Goal: Check status: Check status

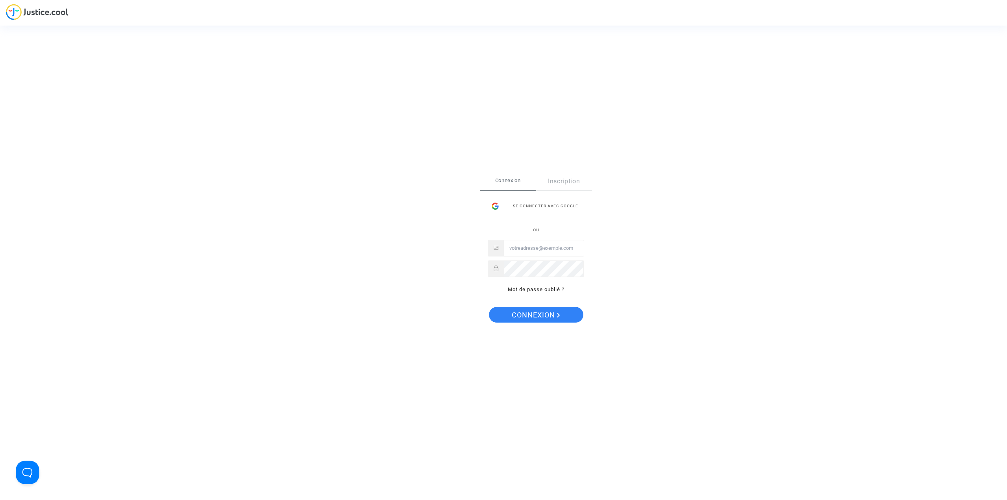
type input "[EMAIL_ADDRESS][DOMAIN_NAME]"
click at [519, 313] on span "Connexion" at bounding box center [536, 315] width 48 height 17
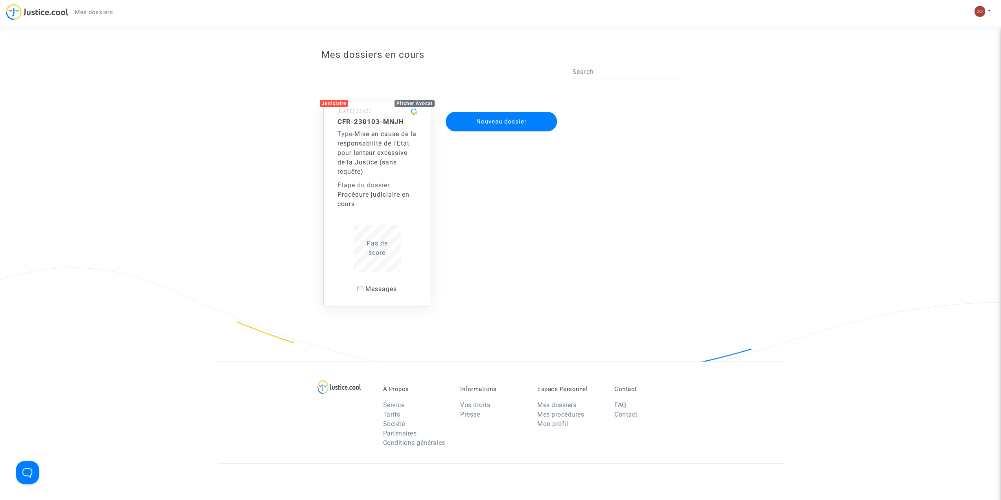
click at [408, 182] on div "Etape du dossier" at bounding box center [377, 185] width 79 height 9
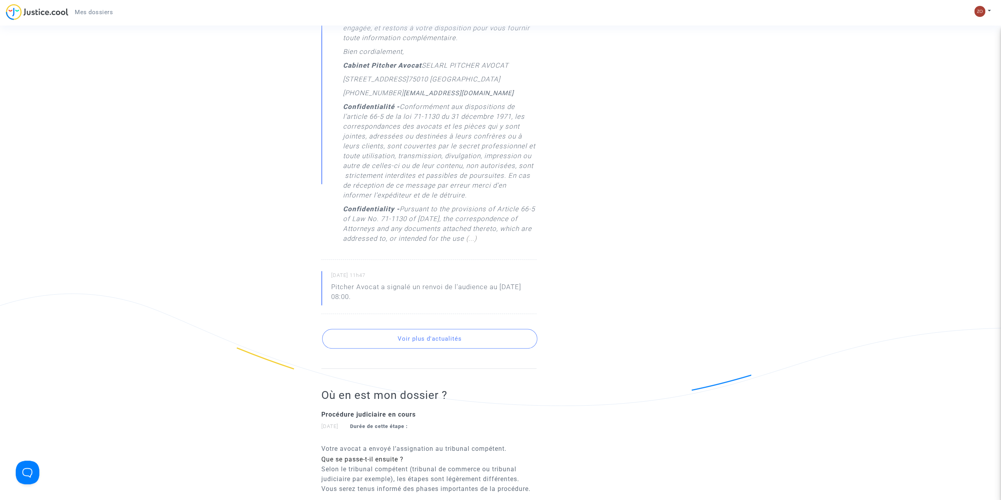
scroll to position [533, 0]
click at [484, 346] on button "Voir plus d'actualités" at bounding box center [429, 337] width 215 height 20
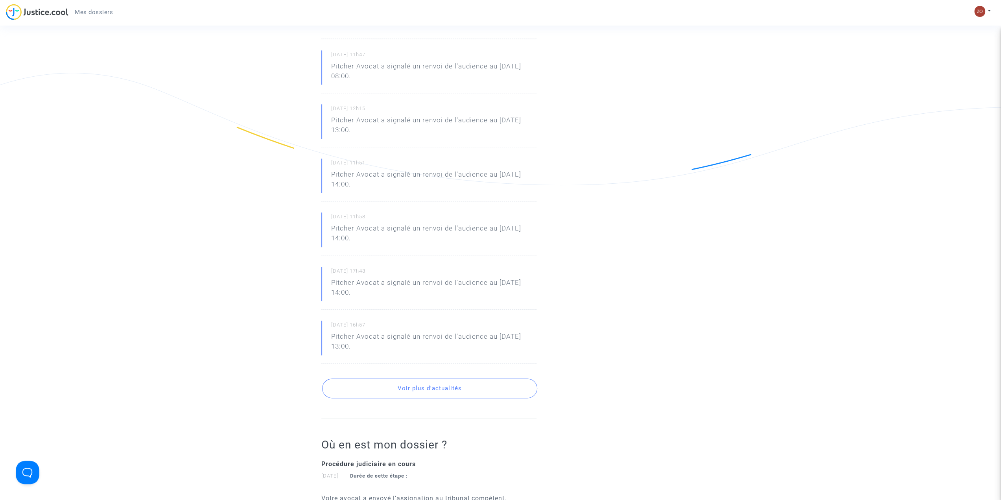
scroll to position [770, 0]
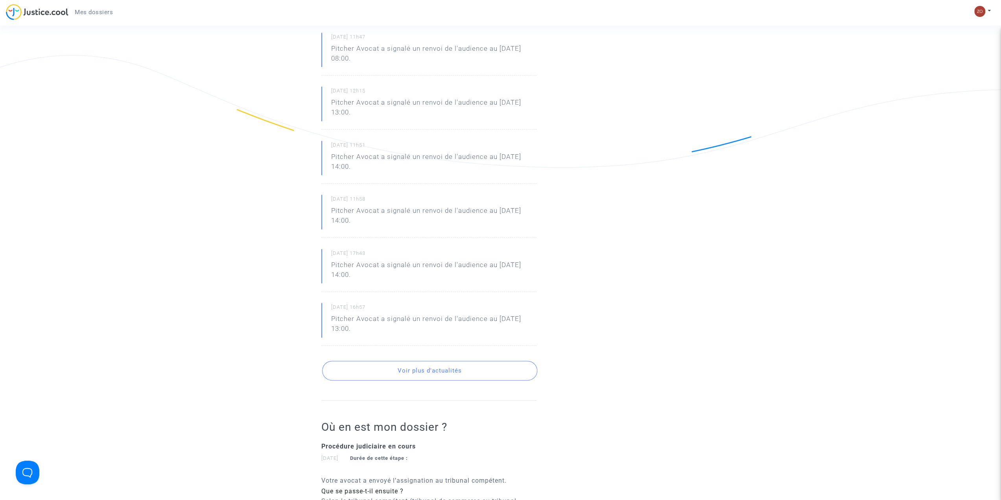
click at [448, 380] on button "Voir plus d'actualités" at bounding box center [429, 371] width 215 height 20
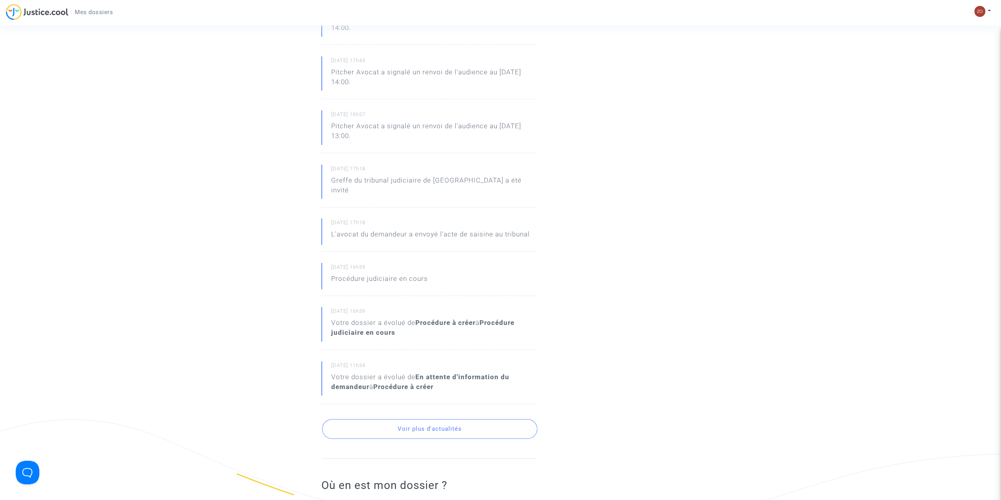
scroll to position [966, 0]
click at [397, 284] on p "Procédure judiciaire en cours" at bounding box center [379, 277] width 97 height 14
click at [451, 429] on button "Voir plus d'actualités" at bounding box center [429, 425] width 215 height 20
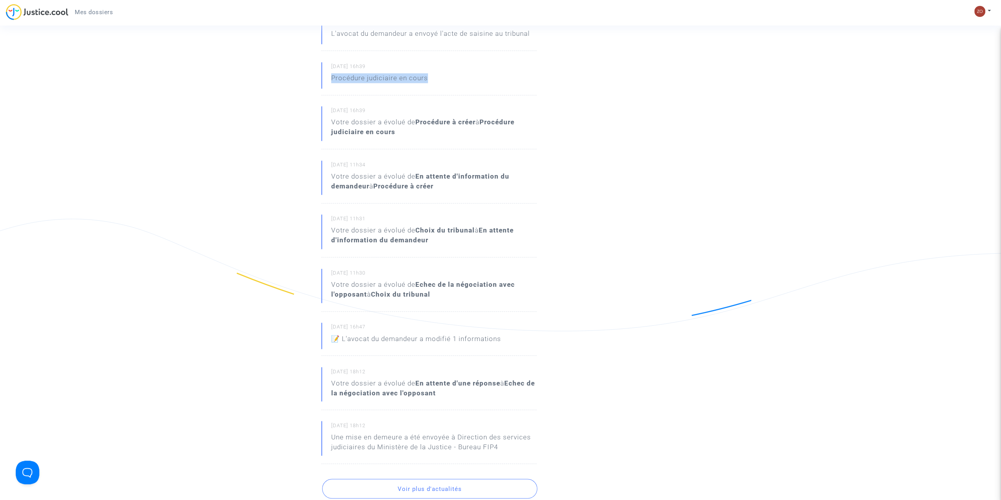
scroll to position [1163, 0]
drag, startPoint x: 450, startPoint y: 454, endPoint x: 457, endPoint y: 444, distance: 13.0
click at [457, 444] on p "Une mise en demeure a été envoyée à Direction des services judiciaires du Minis…" at bounding box center [433, 444] width 205 height 24
copy p "Direction des services judiciaires du Ministère de la Justic"
click at [348, 430] on small "13/07/2023 - 18h12" at bounding box center [433, 427] width 205 height 10
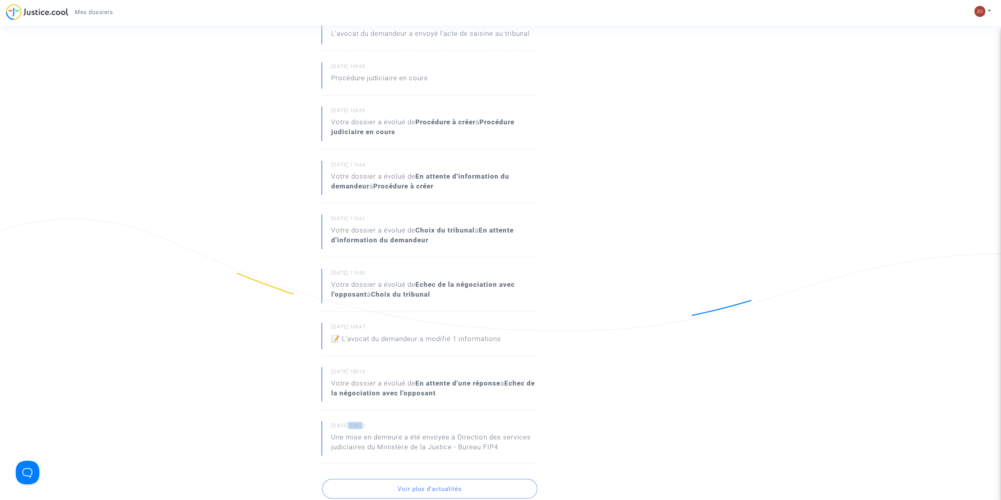
click at [348, 430] on small "13/07/2023 - 18h12" at bounding box center [433, 427] width 205 height 10
click at [364, 429] on small "13/07/2023 - 18h12" at bounding box center [433, 427] width 205 height 10
click at [363, 432] on small "13/07/2023 - 18h12" at bounding box center [433, 427] width 205 height 10
drag, startPoint x: 361, startPoint y: 433, endPoint x: 332, endPoint y: 433, distance: 29.5
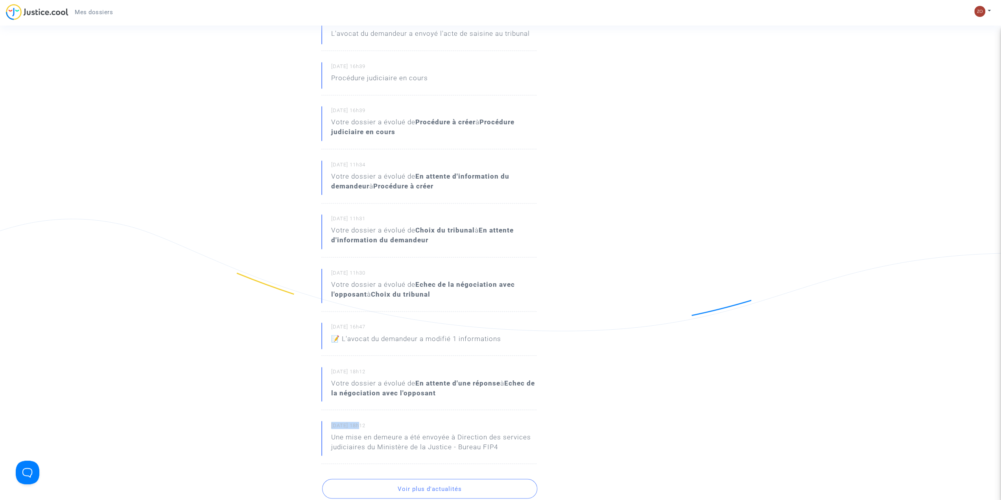
click at [332, 432] on small "13/07/2023 - 18h12" at bounding box center [433, 427] width 205 height 10
copy small "13/07/2023"
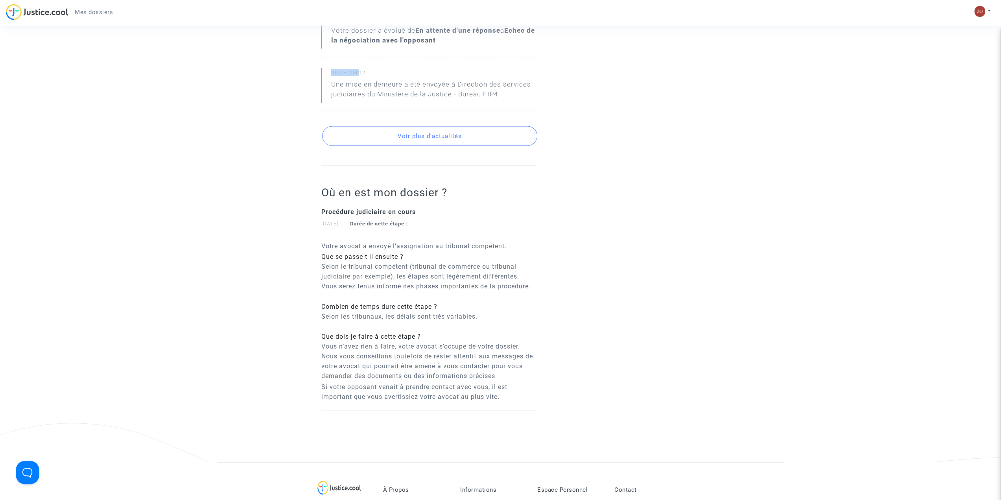
scroll to position [1422, 0]
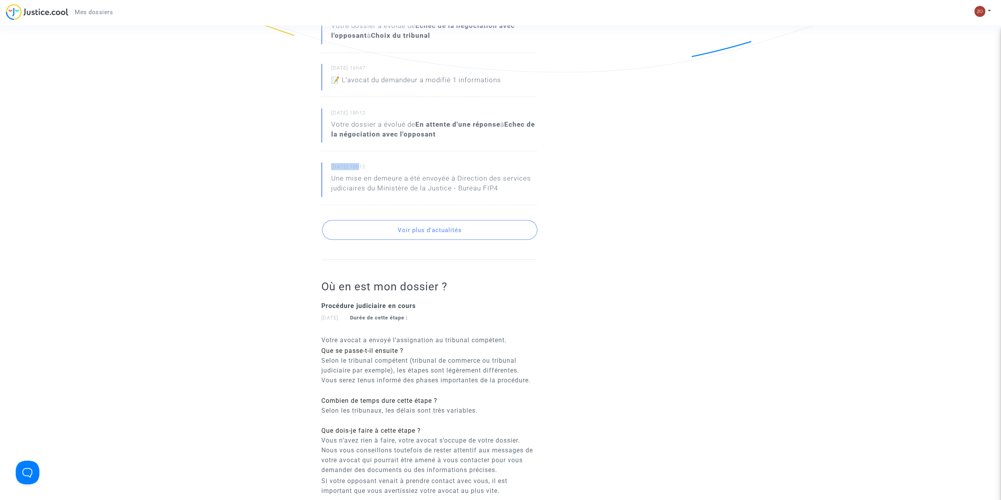
click at [453, 234] on button "Voir plus d'actualités" at bounding box center [429, 230] width 215 height 20
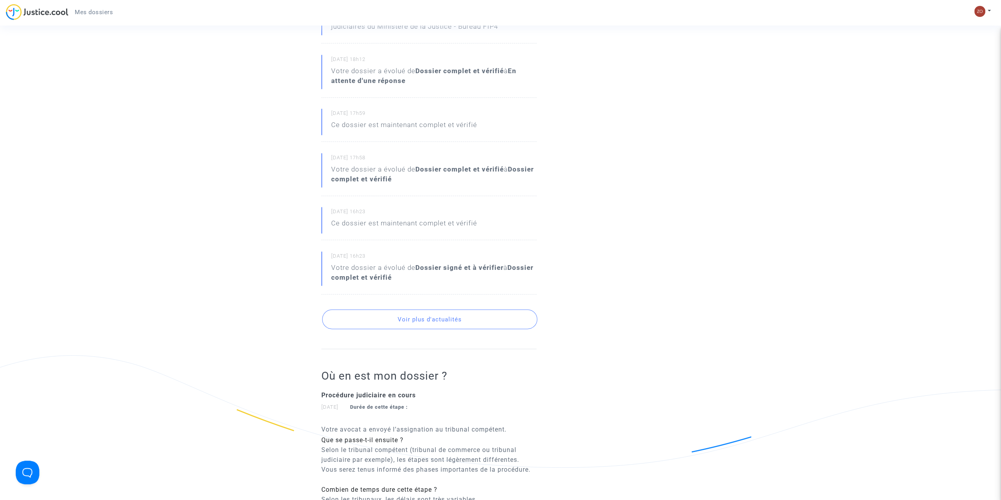
scroll to position [1540, 0]
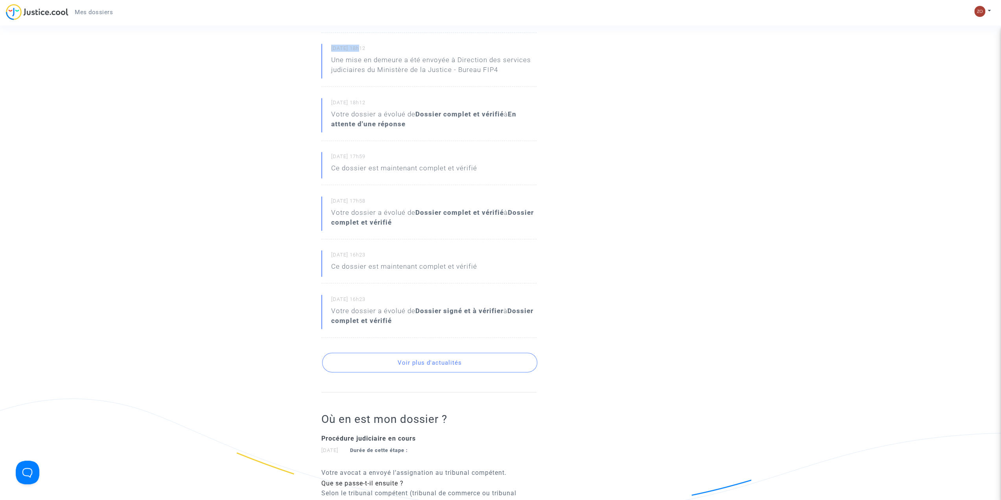
click at [465, 369] on button "Voir plus d'actualités" at bounding box center [429, 363] width 215 height 20
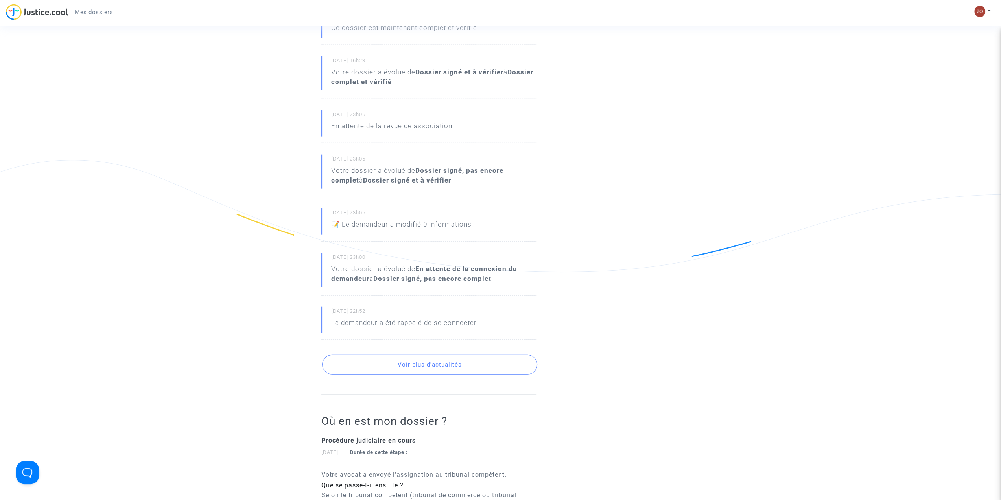
scroll to position [1776, 0]
click at [432, 377] on button "Voir plus d'actualités" at bounding box center [429, 368] width 215 height 20
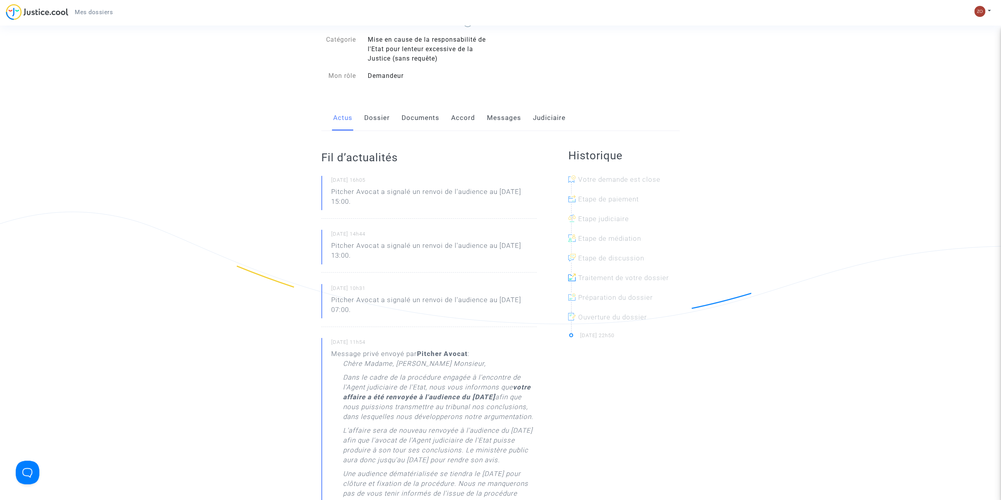
scroll to position [0, 0]
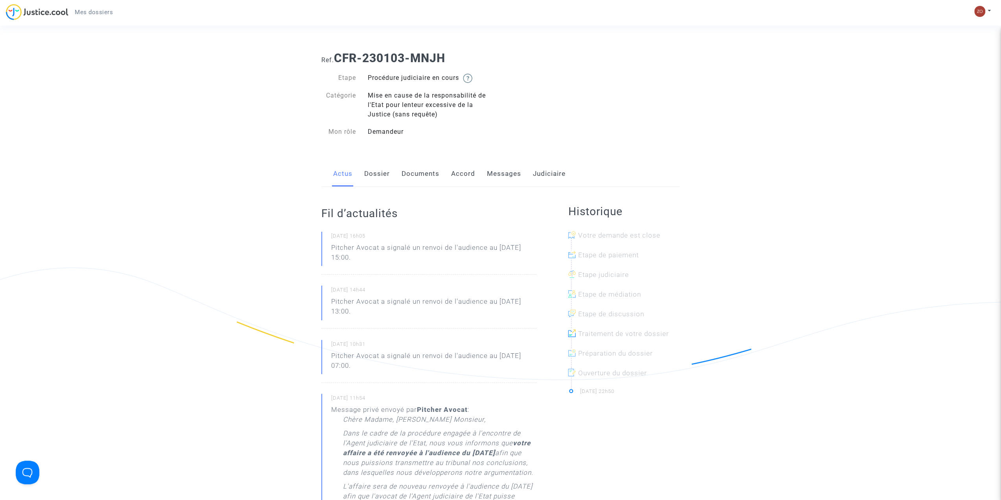
click at [380, 166] on link "Dossier" at bounding box center [377, 174] width 26 height 26
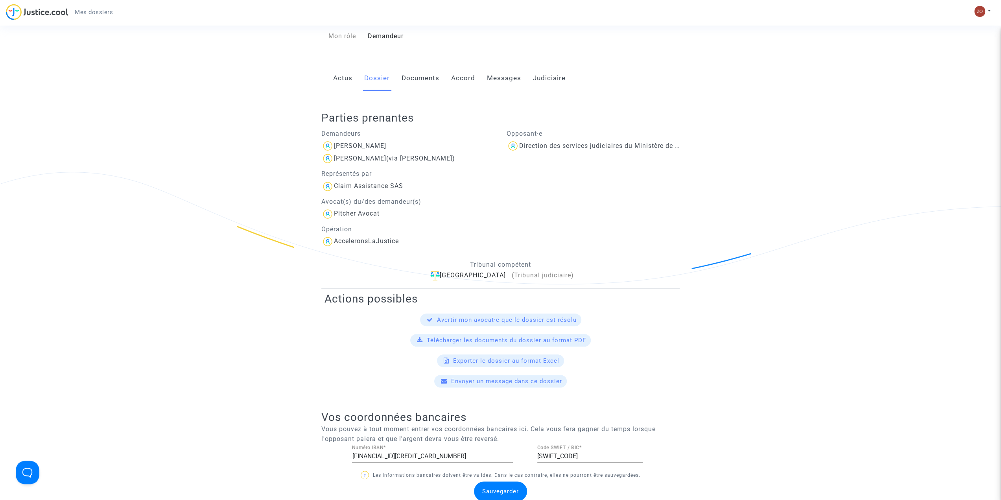
scroll to position [79, 0]
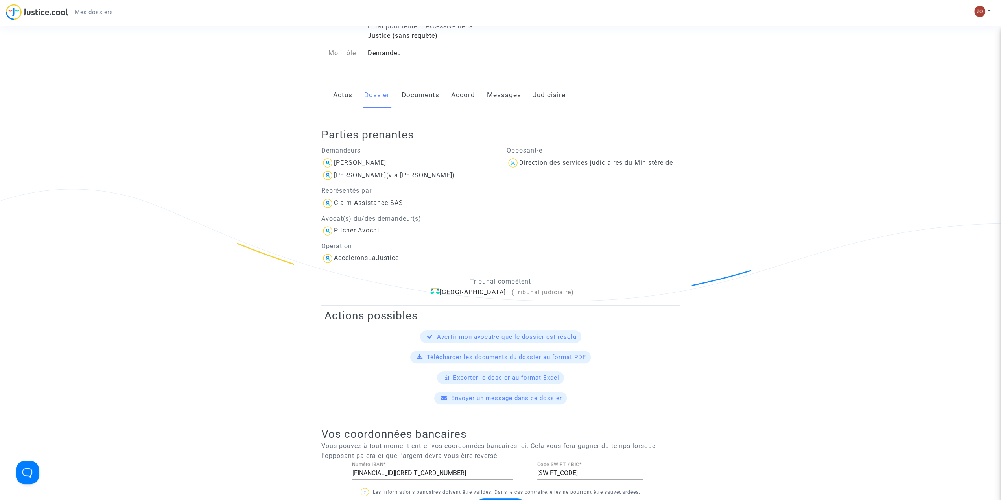
click at [413, 94] on link "Documents" at bounding box center [421, 95] width 38 height 26
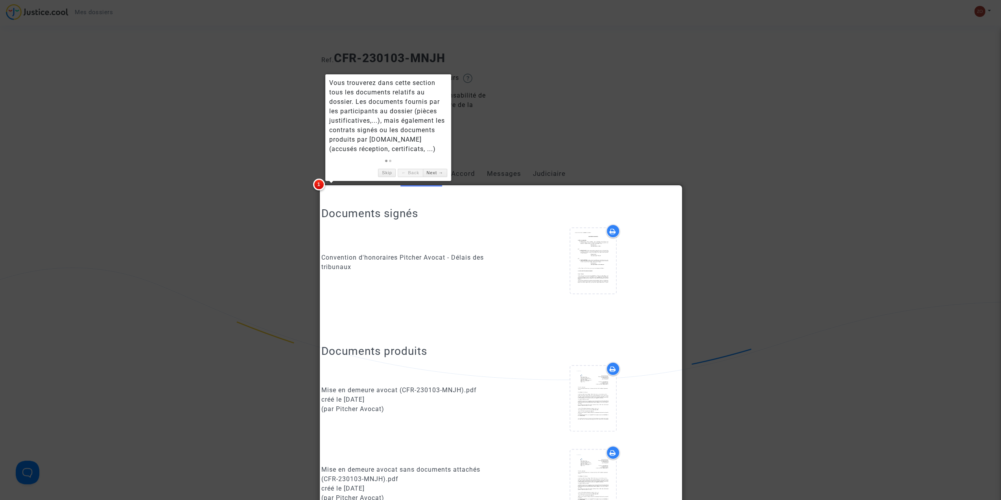
click at [485, 129] on div at bounding box center [500, 250] width 1001 height 500
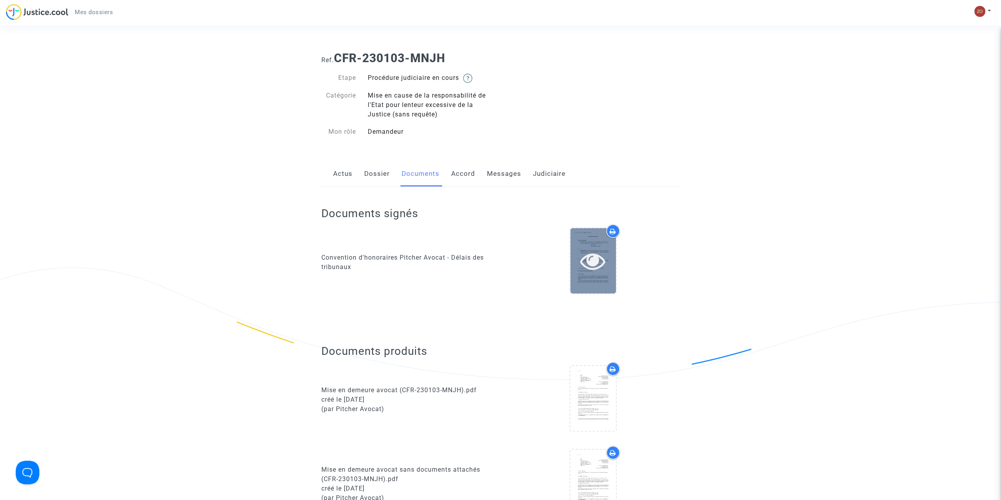
click at [584, 251] on icon at bounding box center [593, 260] width 26 height 25
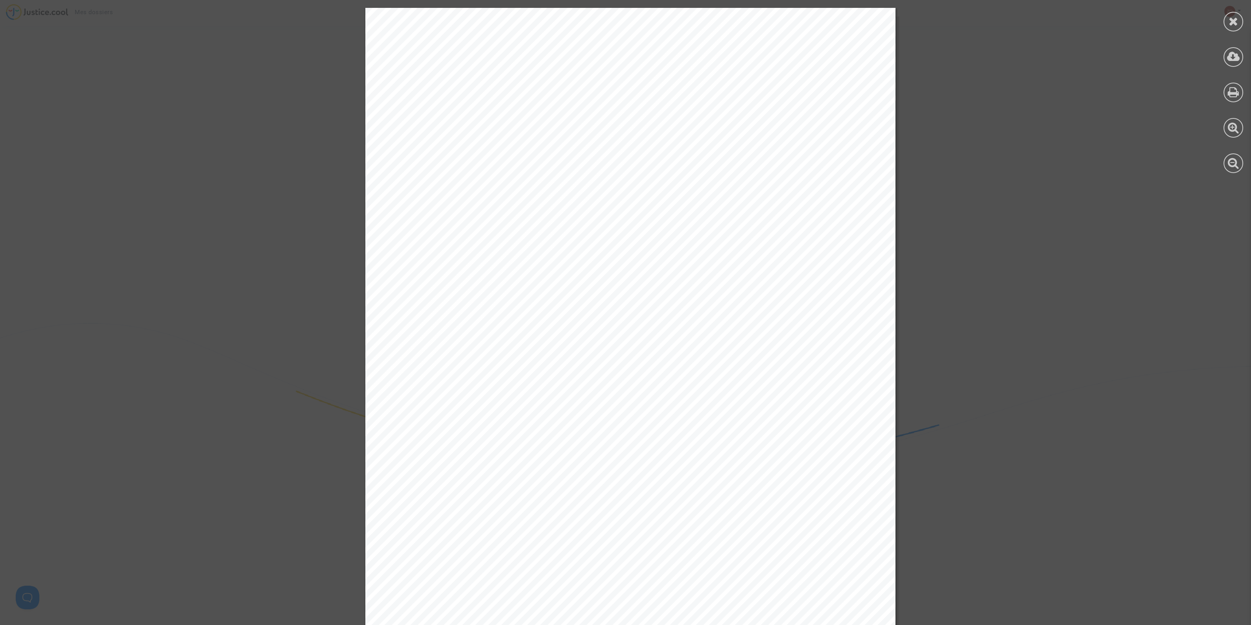
click at [1001, 24] on div at bounding box center [1234, 22] width 20 height 20
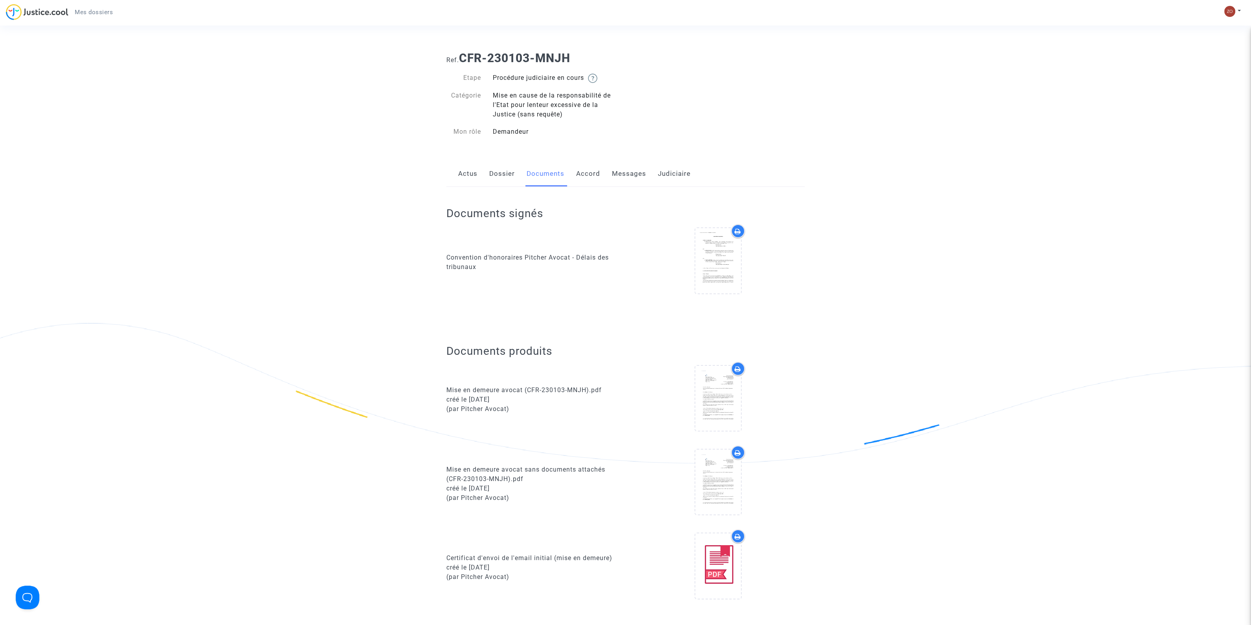
click at [560, 97] on div "Mise en cause de la responsabilité de l'Etat pour lenteur excessive de la Justi…" at bounding box center [556, 105] width 139 height 28
click at [472, 167] on link "Actus" at bounding box center [467, 174] width 19 height 26
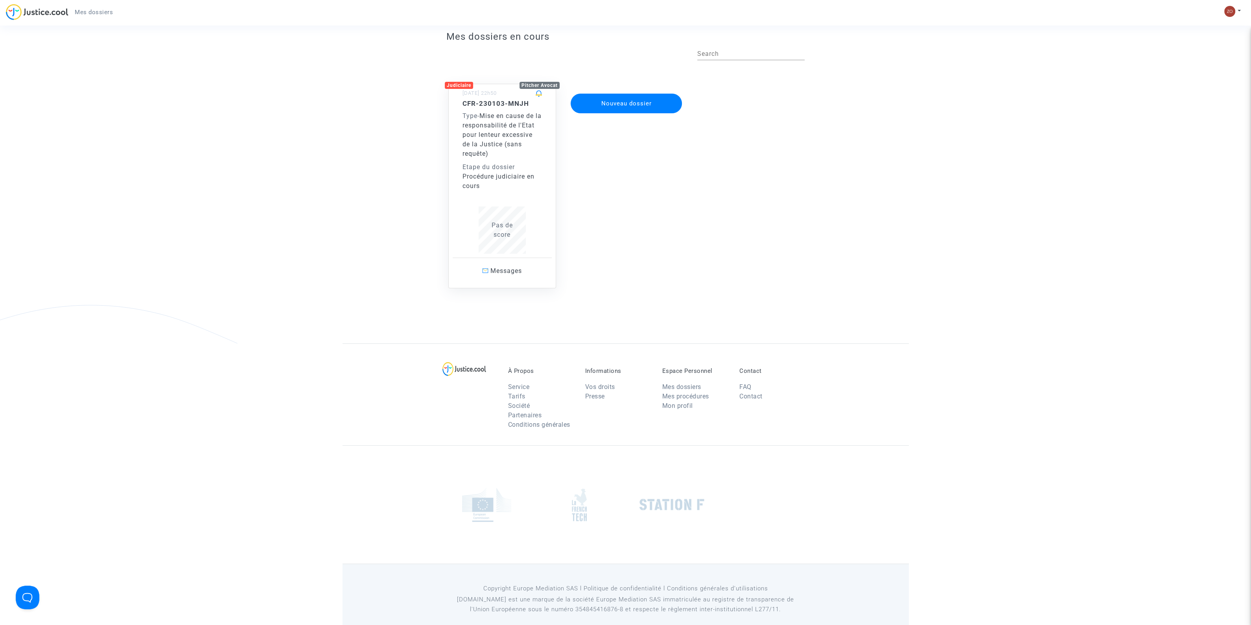
scroll to position [28, 0]
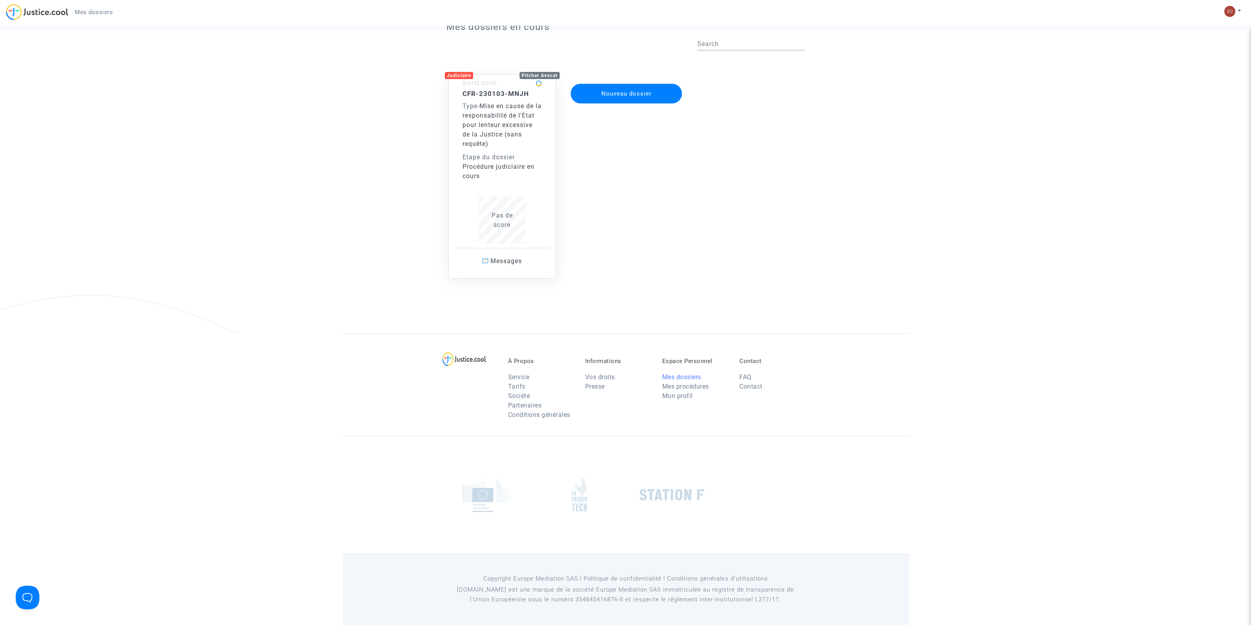
click at [696, 373] on link "Mes dossiers" at bounding box center [682, 376] width 39 height 7
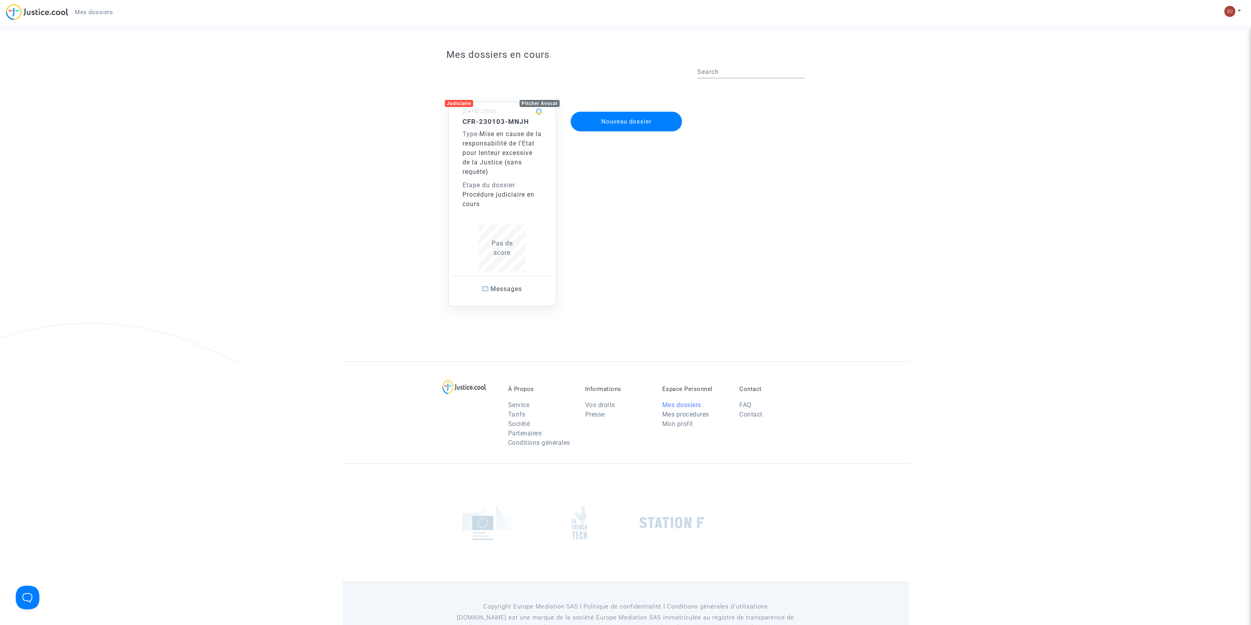
click at [694, 402] on link "Mes dossiers" at bounding box center [682, 404] width 39 height 7
click at [698, 412] on link "Mes procédures" at bounding box center [686, 414] width 47 height 7
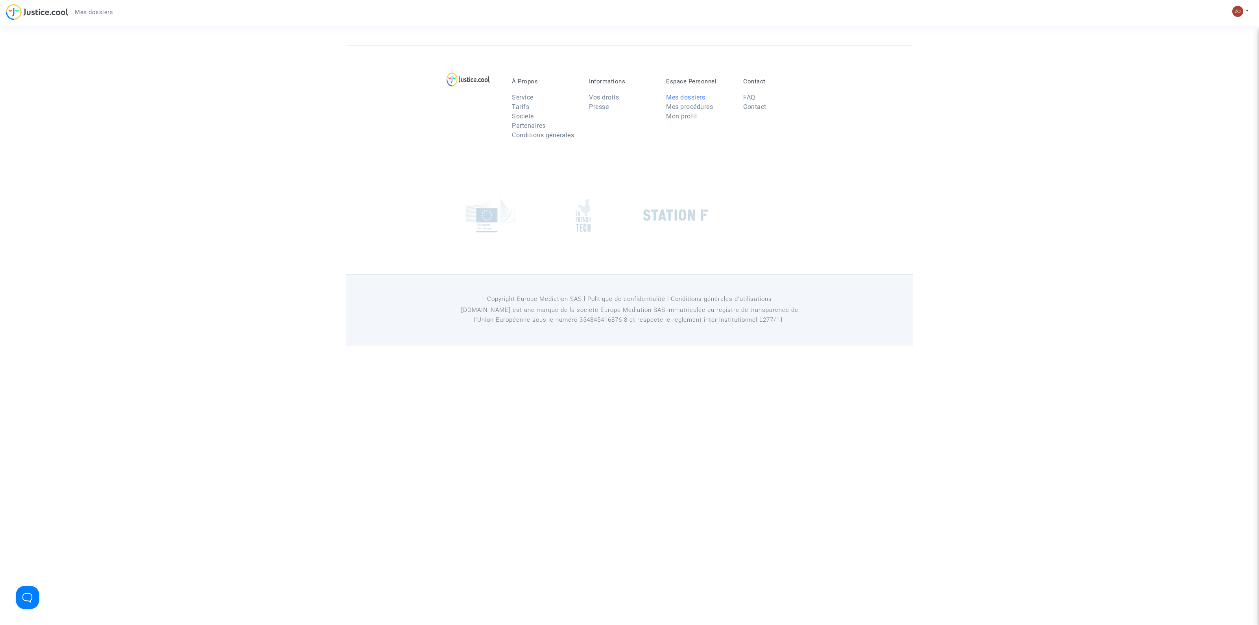
click at [690, 98] on link "Mes dossiers" at bounding box center [685, 97] width 39 height 7
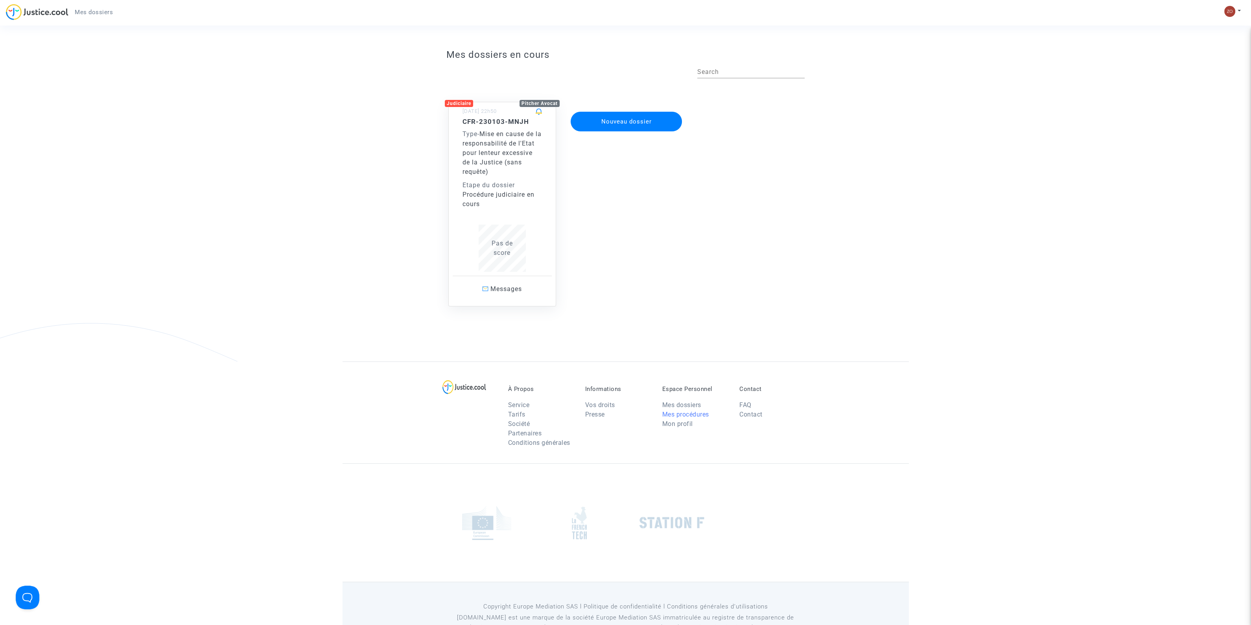
click at [695, 414] on link "Mes procédures" at bounding box center [686, 414] width 47 height 7
click at [507, 181] on div "Etape du dossier" at bounding box center [502, 185] width 79 height 9
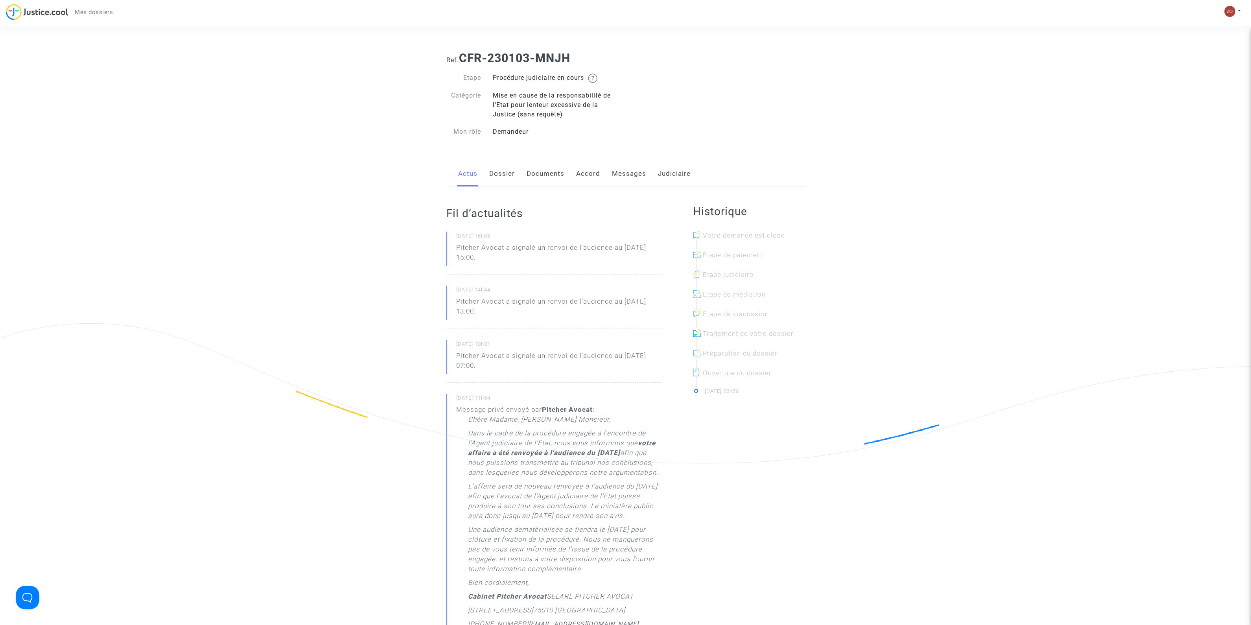
click at [559, 172] on link "Documents" at bounding box center [546, 174] width 38 height 26
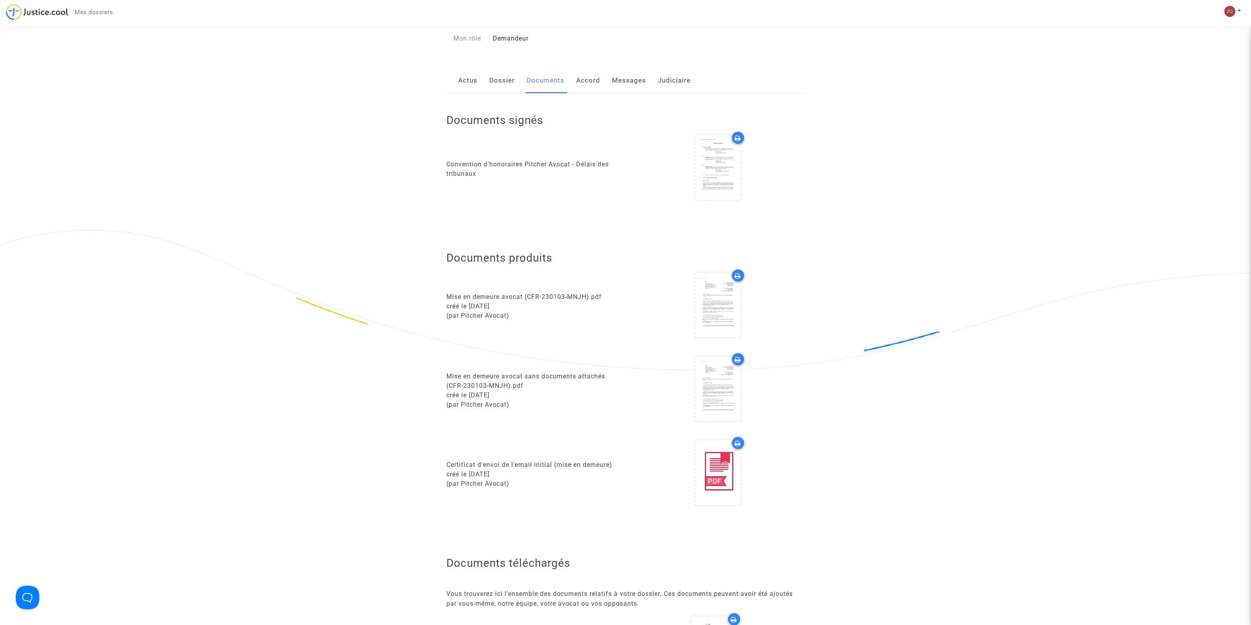
scroll to position [98, 0]
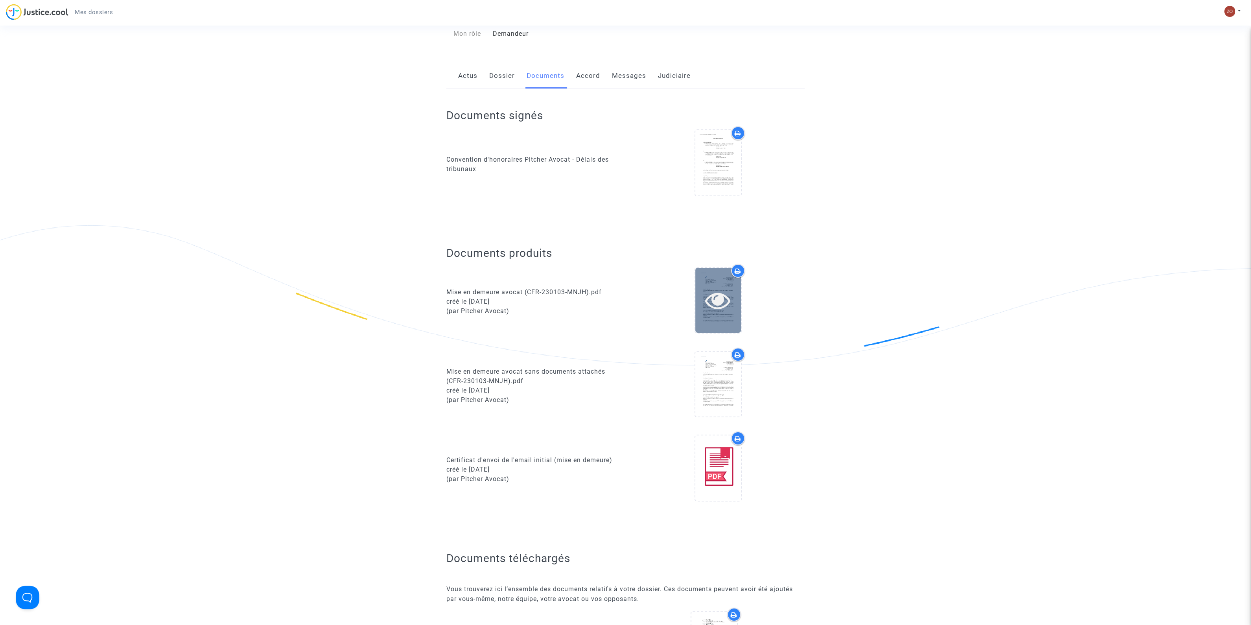
click at [714, 310] on icon at bounding box center [718, 300] width 26 height 25
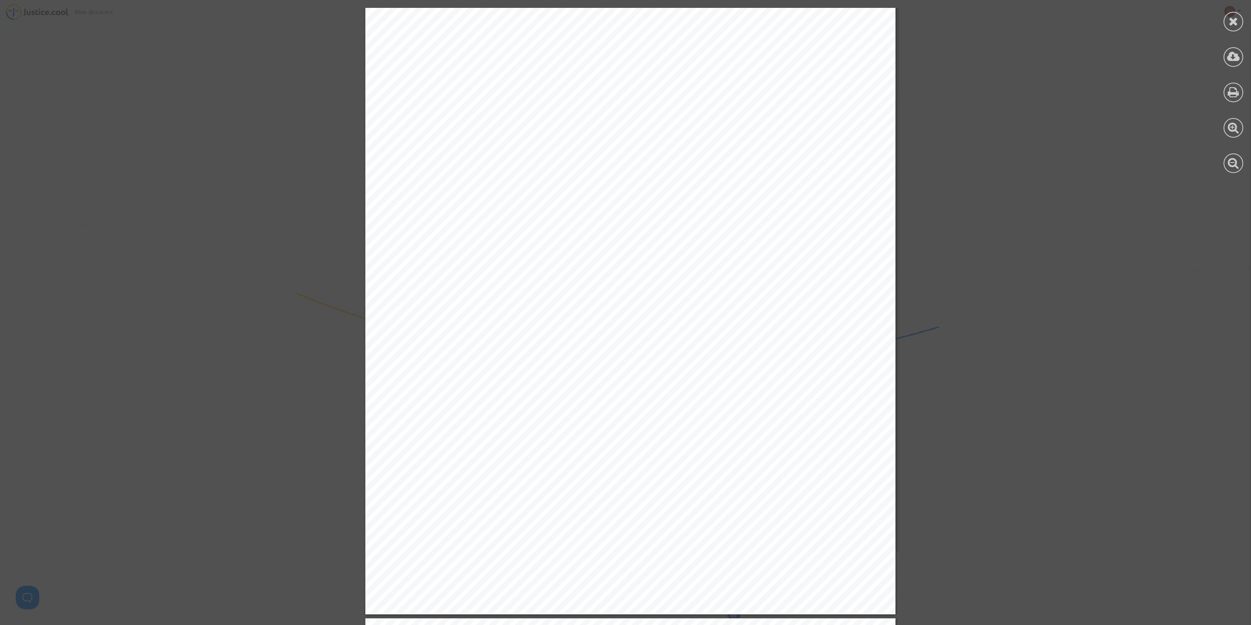
scroll to position [148, 0]
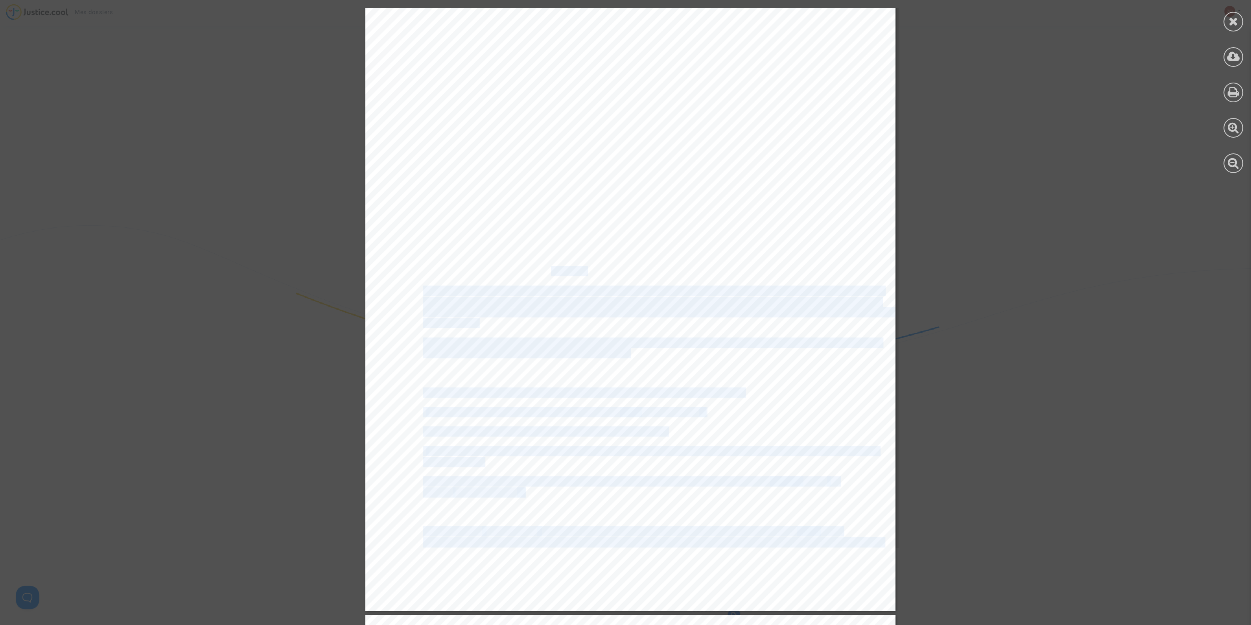
drag, startPoint x: 415, startPoint y: 172, endPoint x: 546, endPoint y: 269, distance: 162.5
click at [545, 270] on div "Maître Joyce Pitcher Avocat au Barreau de Paris 201 rue du Faubourg Saint-Denis…" at bounding box center [630, 235] width 530 height 751
click at [533, 260] on div "Maître Joyce Pitcher Avocat au Barreau de Paris 201 rue du Faubourg Saint-Denis…" at bounding box center [630, 235] width 530 height 751
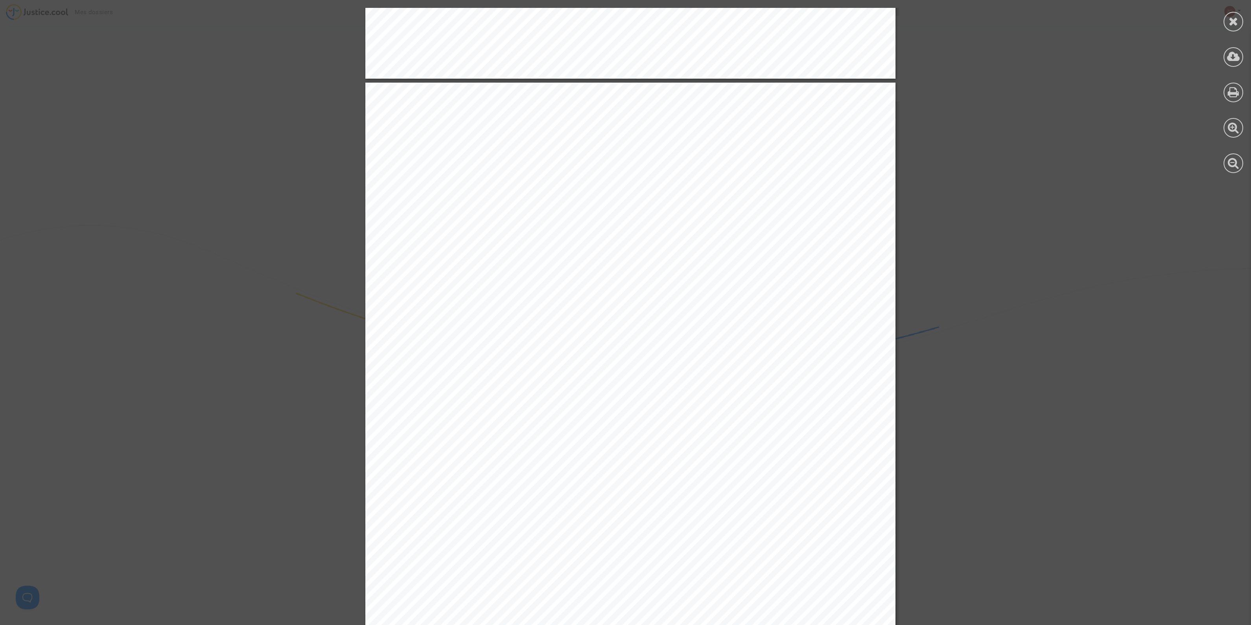
scroll to position [688, 0]
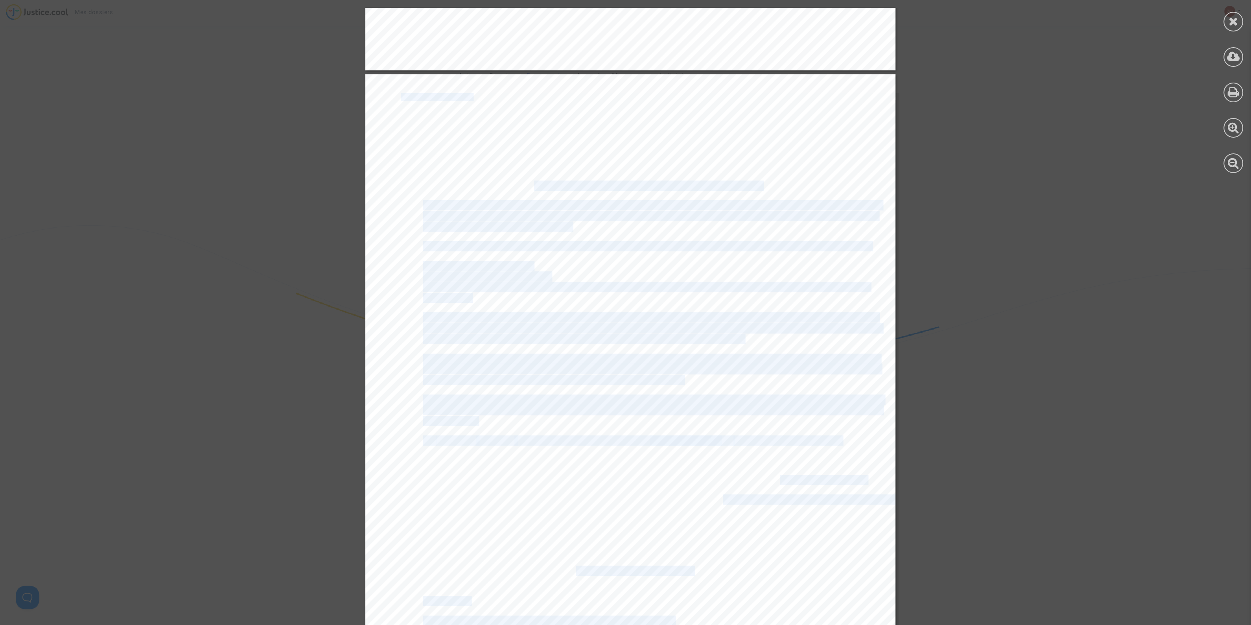
drag, startPoint x: 674, startPoint y: 225, endPoint x: 529, endPoint y: 184, distance: 150.5
click at [529, 184] on div "l'inaptitude du service public de la justice à remplir la mission dont il est i…" at bounding box center [630, 449] width 530 height 751
click at [527, 197] on div "l'inaptitude du service public de la justice à remplir la mission dont il est i…" at bounding box center [630, 449] width 530 height 751
click at [535, 218] on span "somme de 125 euros par demandeur et par mois au-delà de 6 mois entre l’envoi de…" at bounding box center [650, 216] width 454 height 9
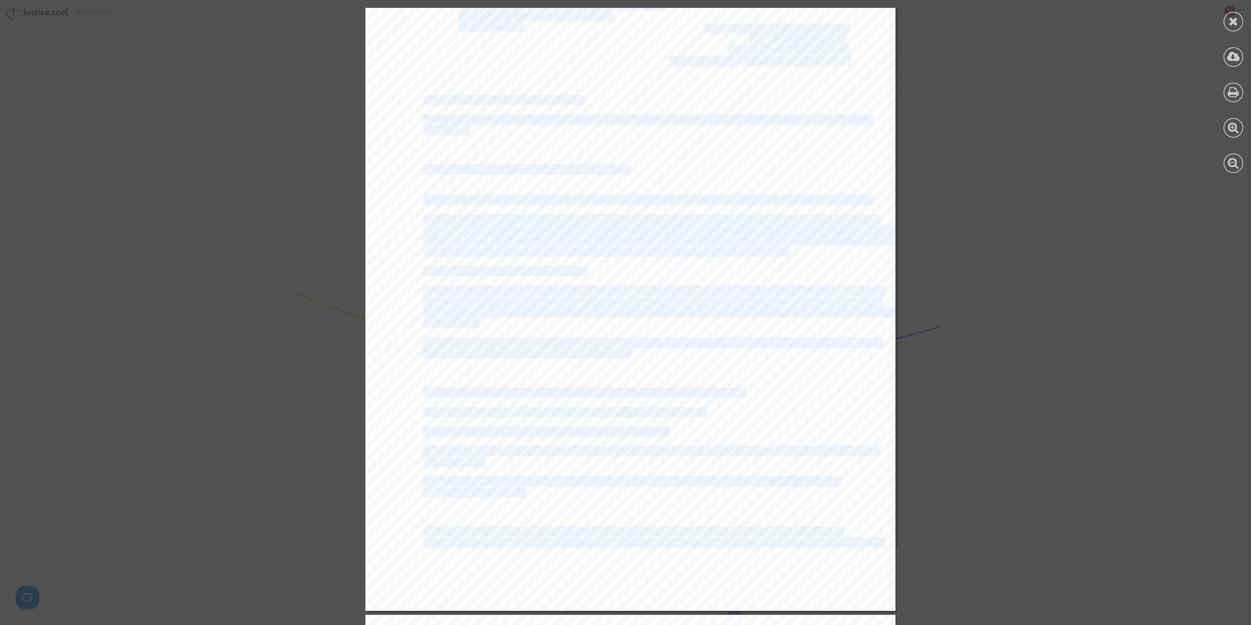
scroll to position [148, 0]
drag, startPoint x: 548, startPoint y: 227, endPoint x: 417, endPoint y: 118, distance: 169.6
copy div "Objet : Demande d’indemnisation sur le fondement de l’article L.141-1 du Code d…"
